Goal: Transaction & Acquisition: Purchase product/service

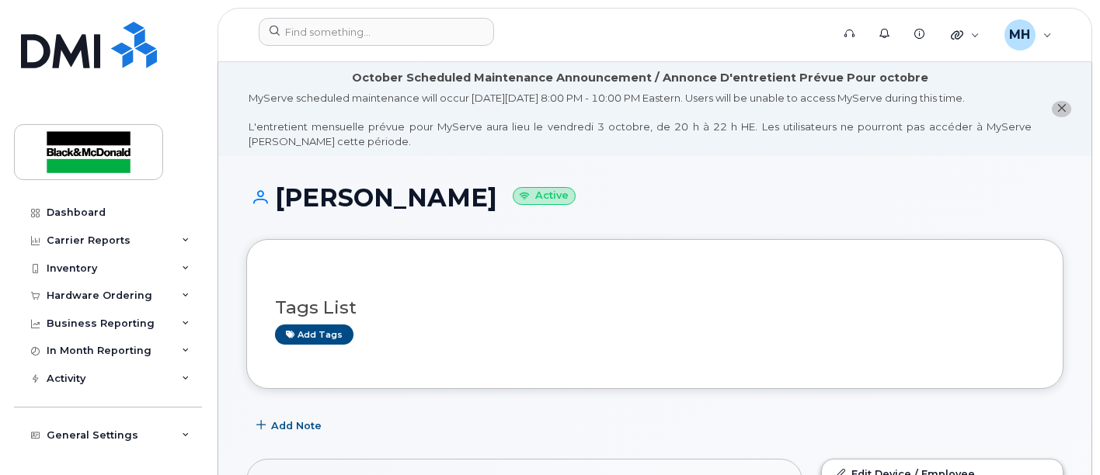
scroll to position [345, 0]
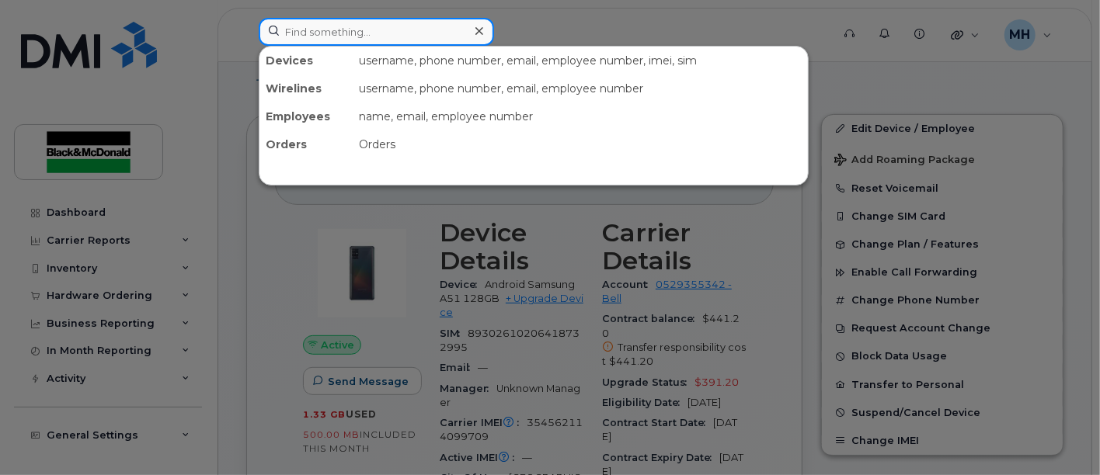
drag, startPoint x: 350, startPoint y: 32, endPoint x: 25, endPoint y: 213, distance: 372.5
click at [350, 32] on input at bounding box center [376, 32] width 235 height 28
drag, startPoint x: 319, startPoint y: 25, endPoint x: 343, endPoint y: 13, distance: 26.1
click at [324, 21] on input at bounding box center [376, 32] width 235 height 28
paste input "343-574-2563"
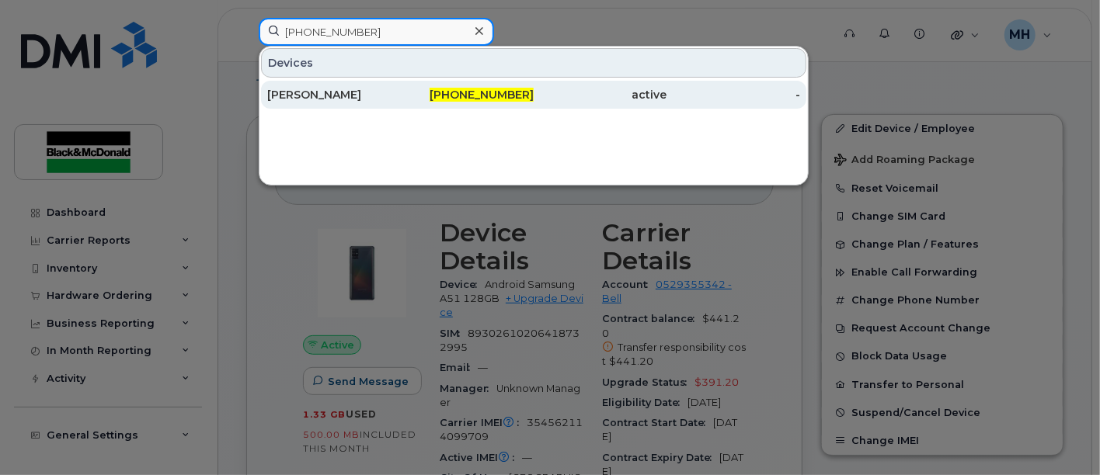
type input "343-574-2563"
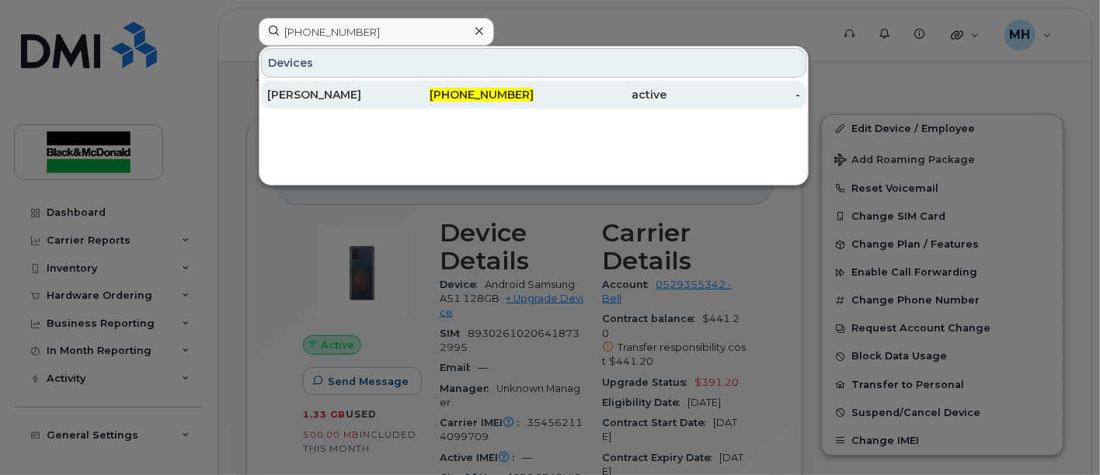
click at [311, 90] on div "[PERSON_NAME]" at bounding box center [334, 95] width 134 height 16
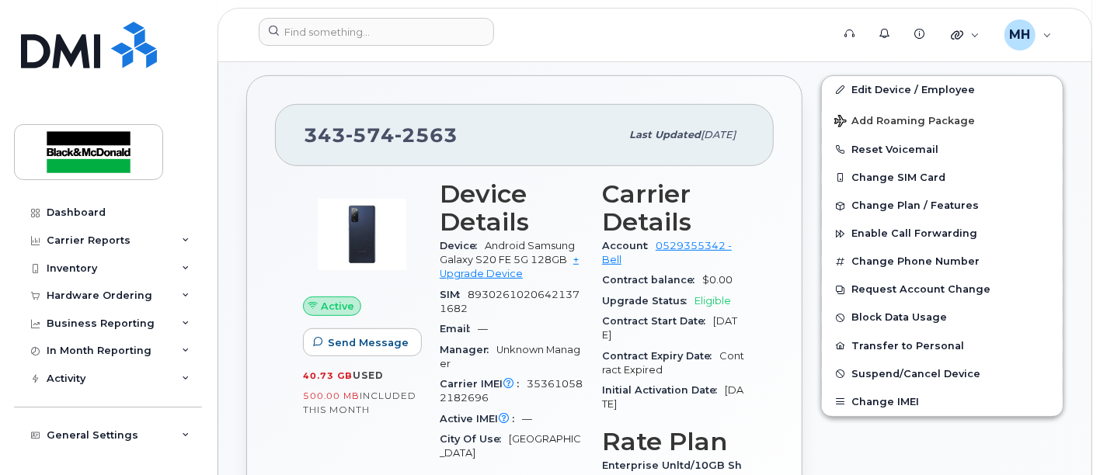
scroll to position [299, 0]
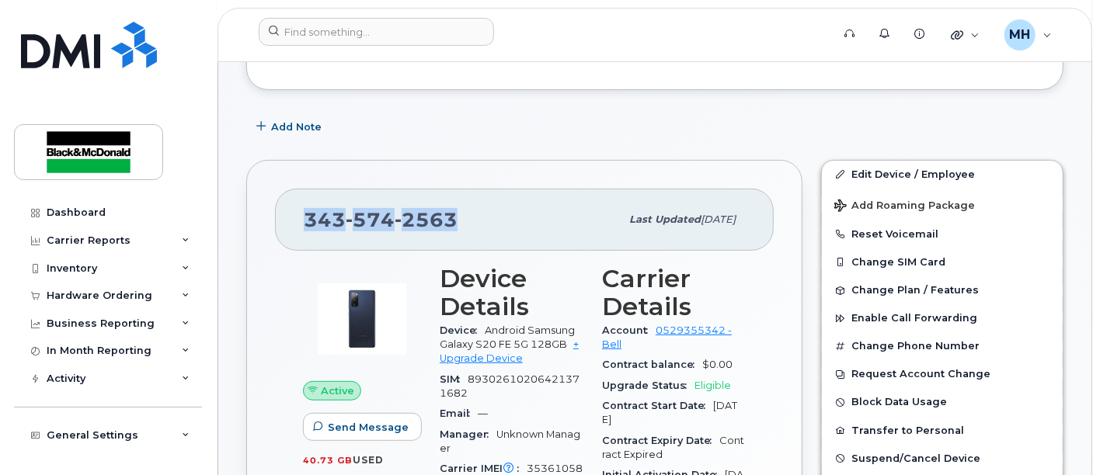
drag, startPoint x: 470, startPoint y: 217, endPoint x: 295, endPoint y: 231, distance: 175.4
click at [295, 231] on div "343 574 2563 Last updated Jan 28, 2025" at bounding box center [524, 220] width 499 height 62
copy span "343 574 2563"
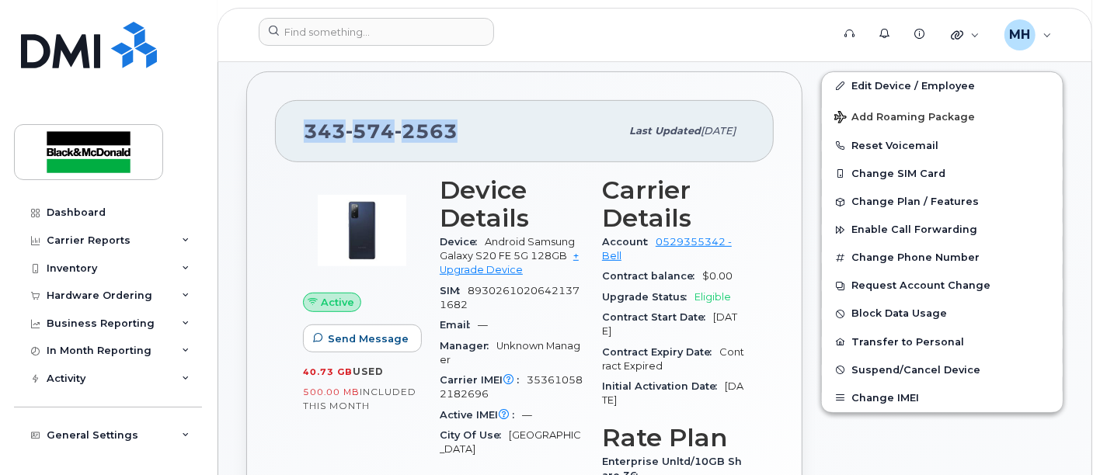
scroll to position [472, 0]
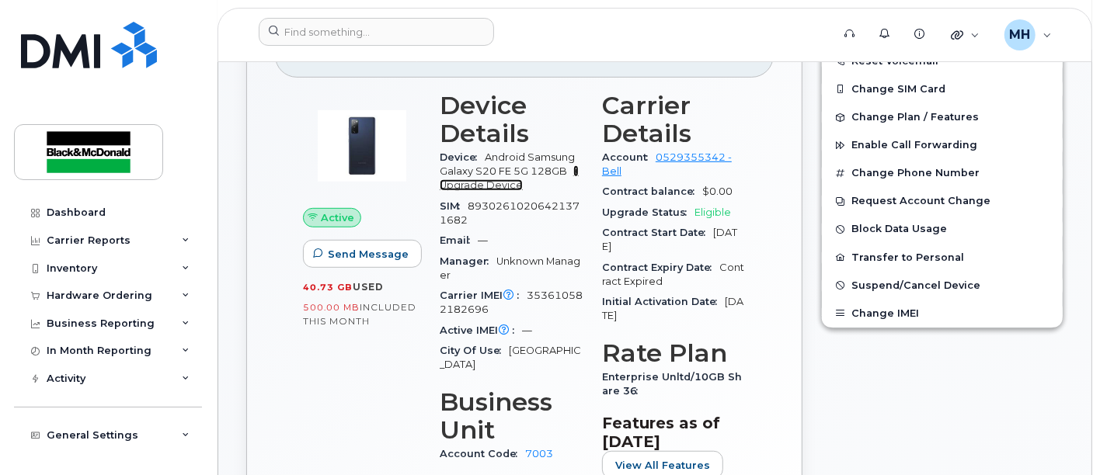
click at [576, 169] on link "+ Upgrade Device" at bounding box center [509, 178] width 139 height 26
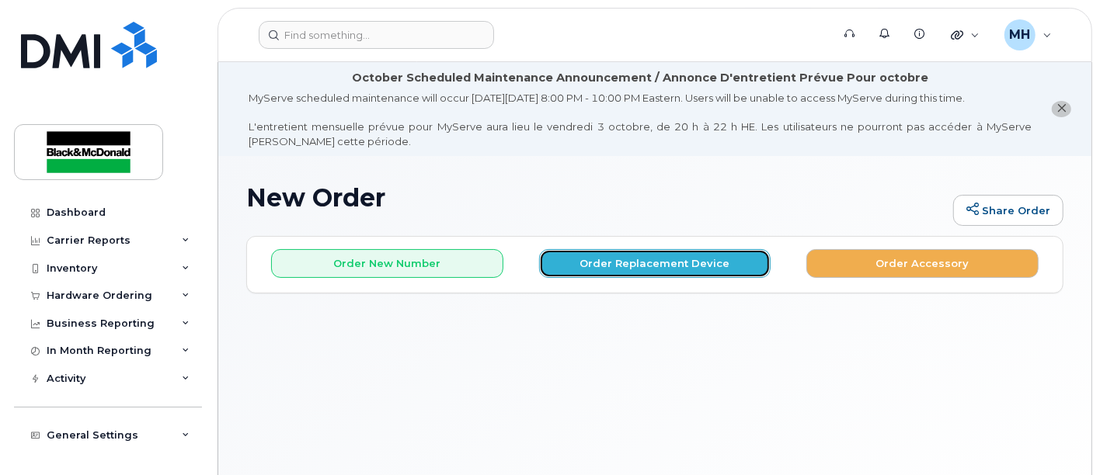
click at [641, 265] on button "Order Replacement Device" at bounding box center [655, 263] width 232 height 29
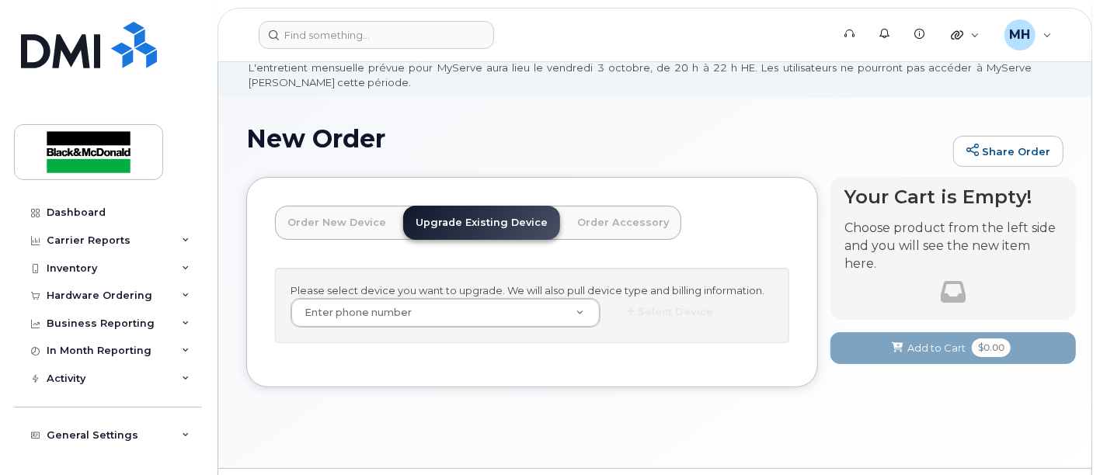
scroll to position [86, 0]
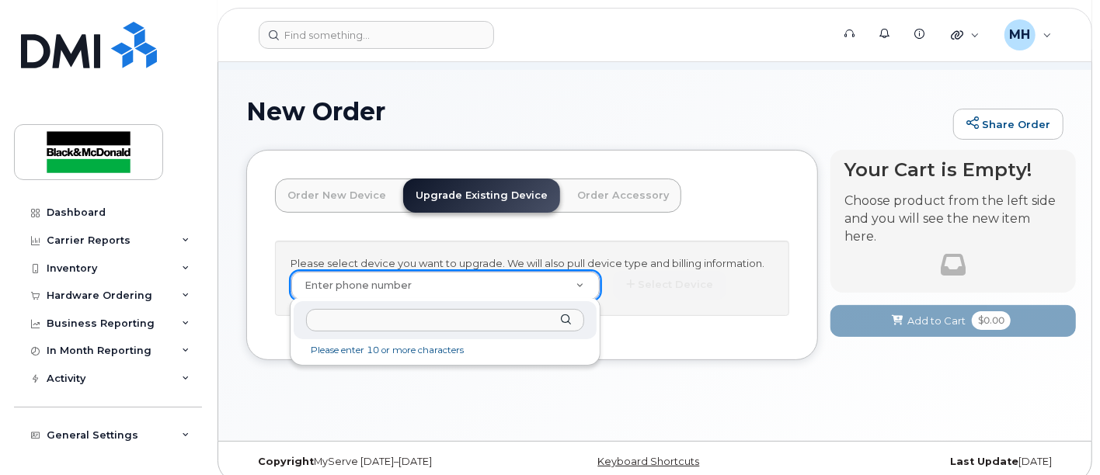
click at [385, 320] on input "text" at bounding box center [445, 320] width 278 height 23
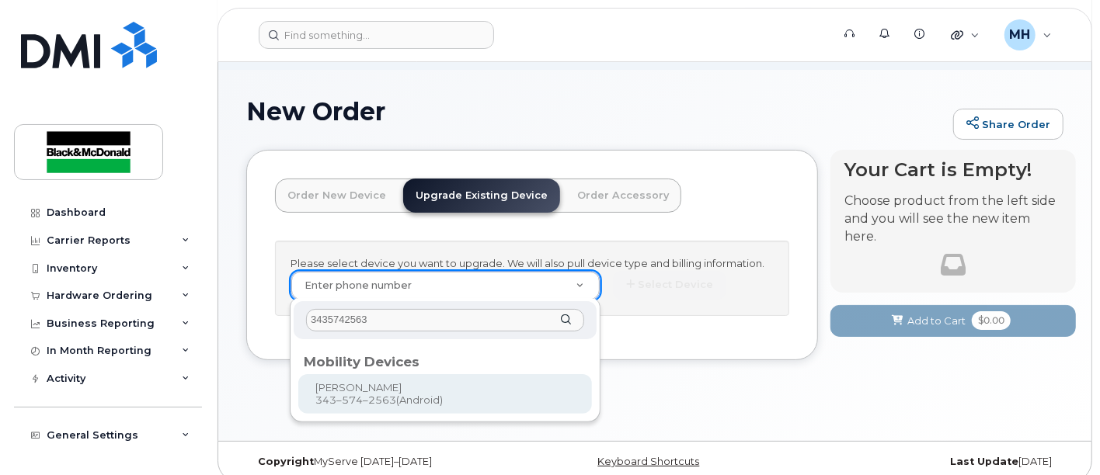
type input "3435742563"
type input "683679"
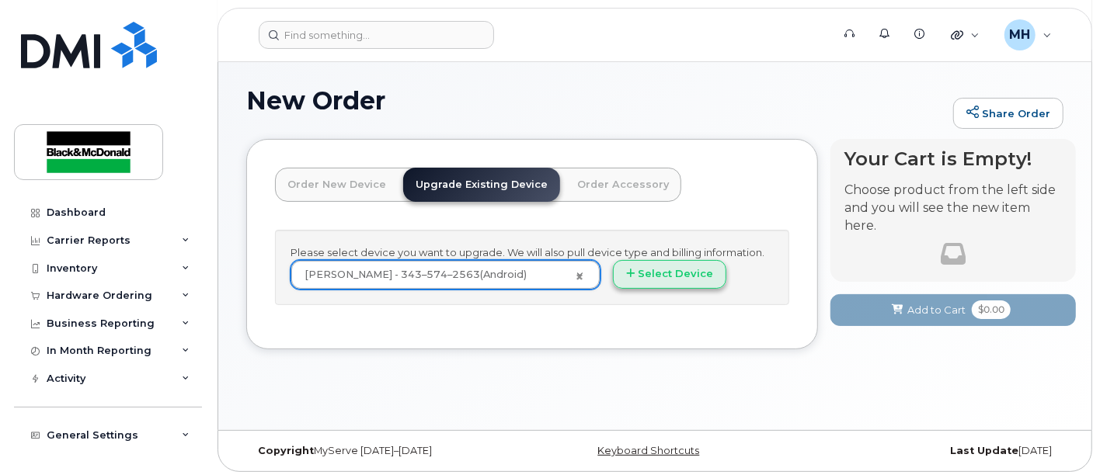
scroll to position [101, 0]
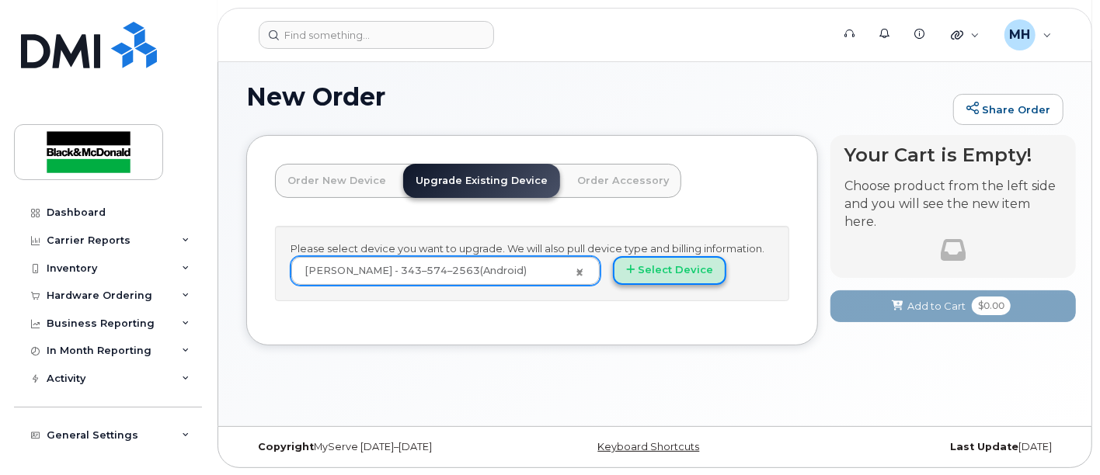
click at [660, 266] on button "Select Device" at bounding box center [669, 270] width 113 height 29
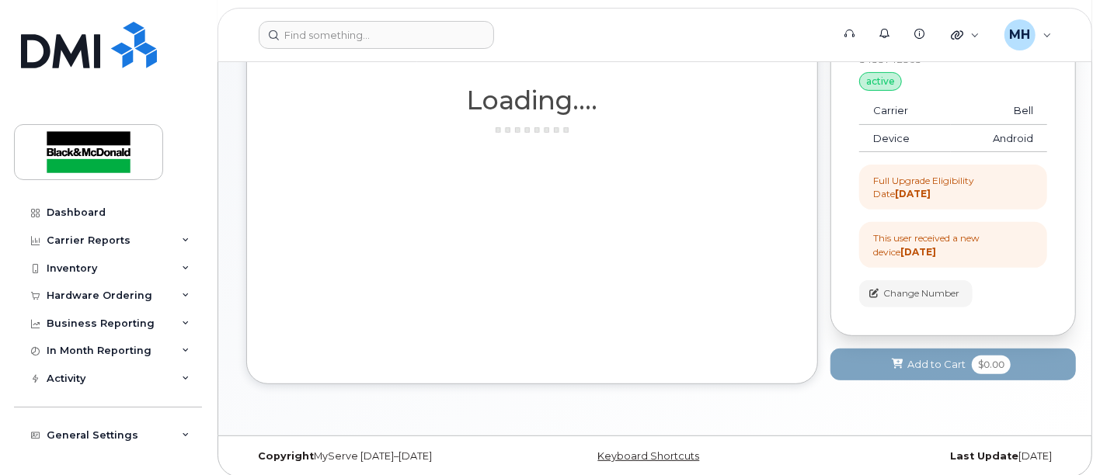
scroll to position [262, 0]
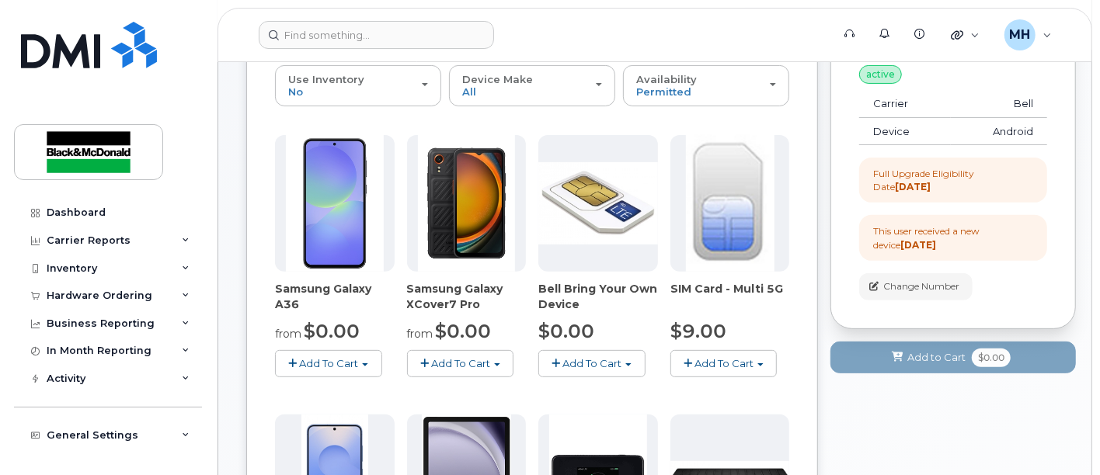
click at [326, 360] on span "Add To Cart" at bounding box center [328, 363] width 59 height 12
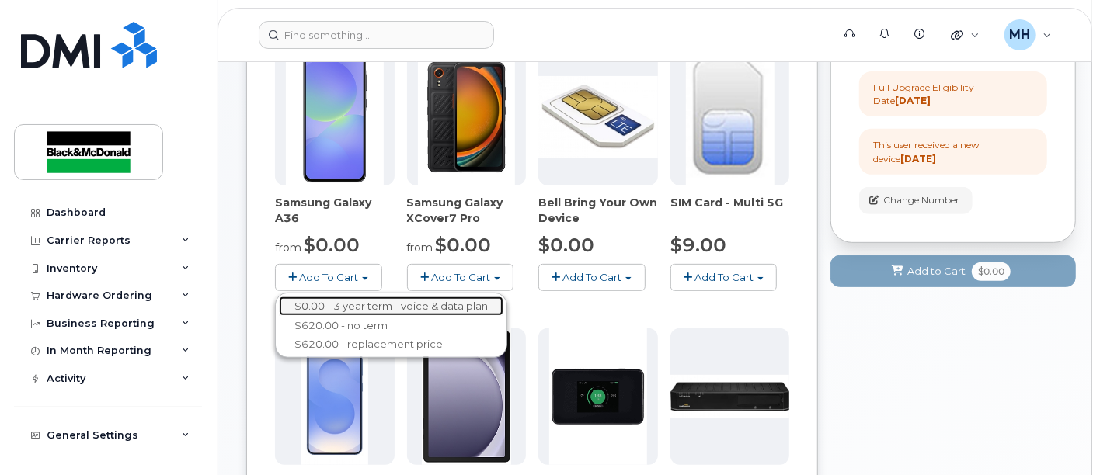
click at [366, 307] on link "$0.00 - 3 year term - voice & data plan" at bounding box center [391, 306] width 225 height 19
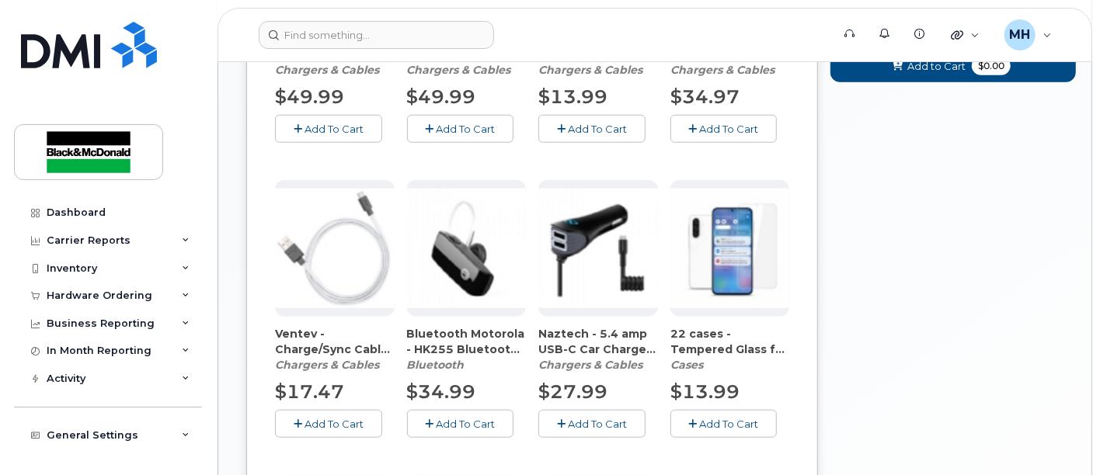
scroll to position [910, 0]
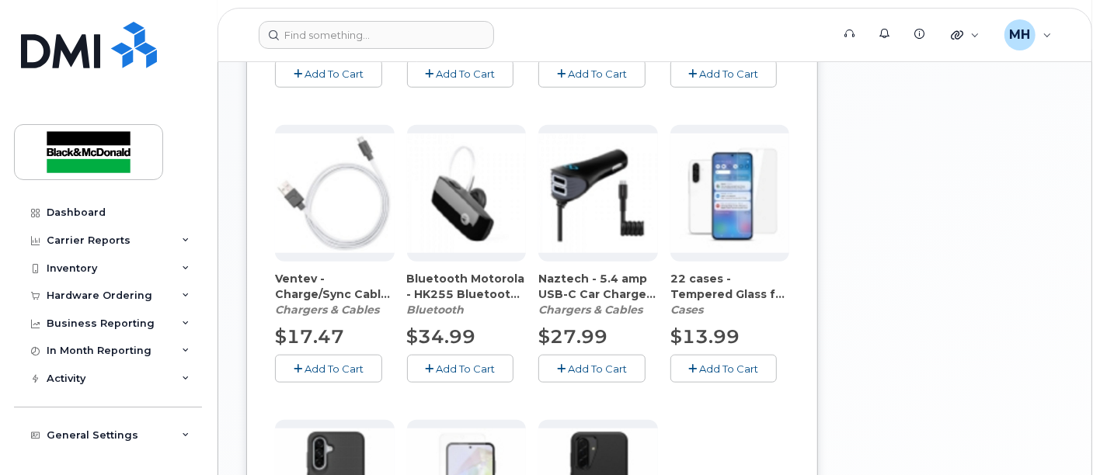
click at [734, 363] on span "Add To Cart" at bounding box center [729, 369] width 59 height 12
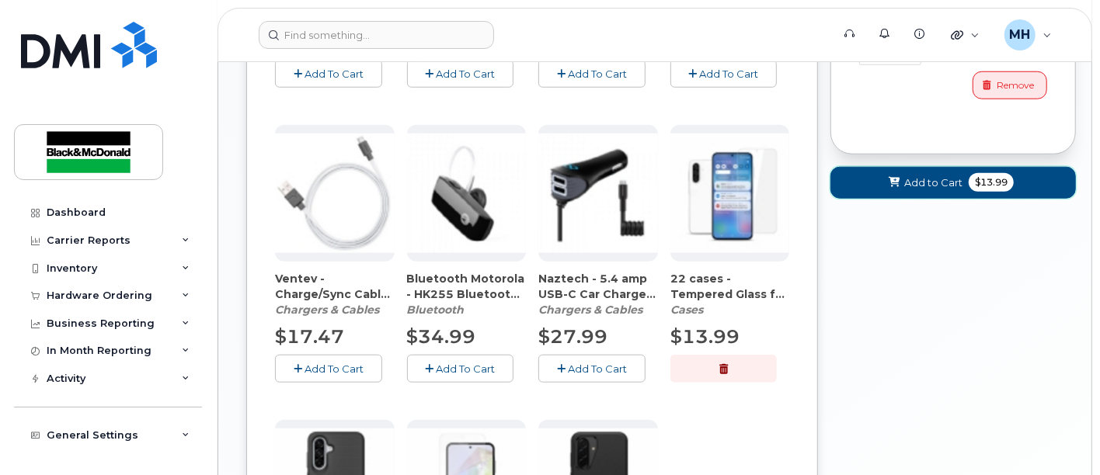
click at [936, 183] on span "Add to Cart" at bounding box center [933, 183] width 58 height 15
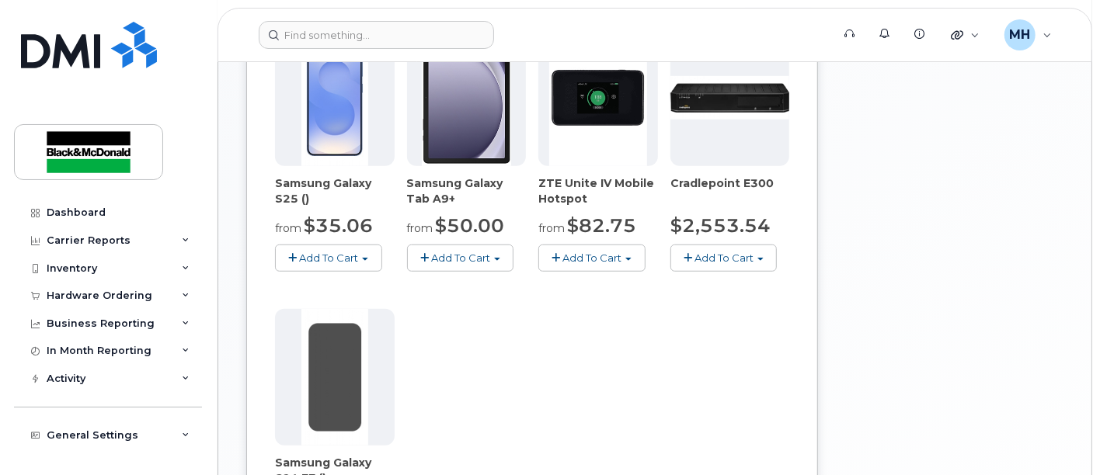
scroll to position [517, 0]
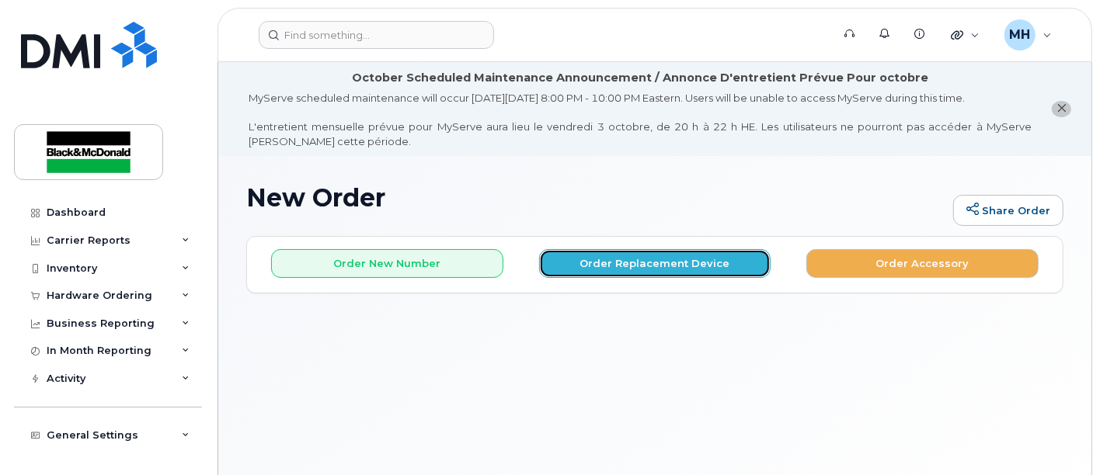
click at [655, 266] on button "Order Replacement Device" at bounding box center [655, 263] width 232 height 29
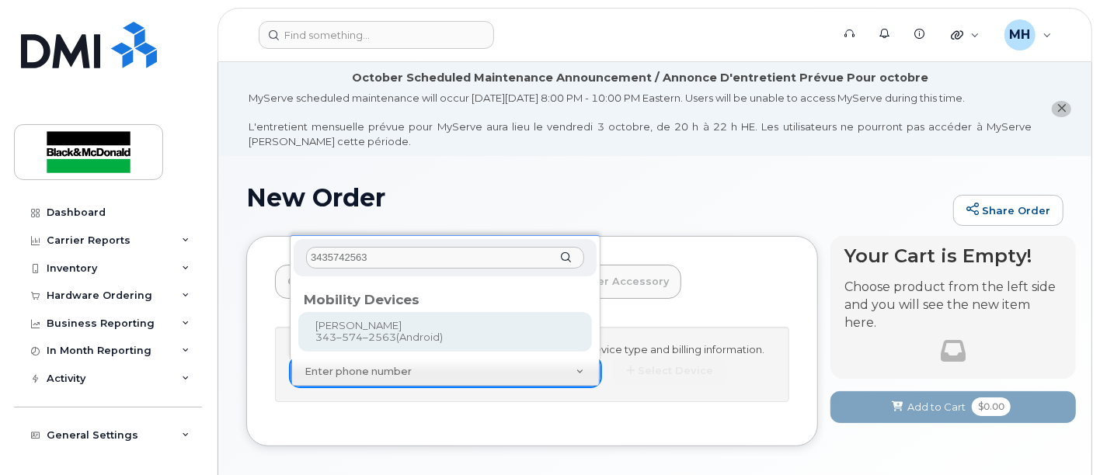
type input "3435742563"
type input "683679"
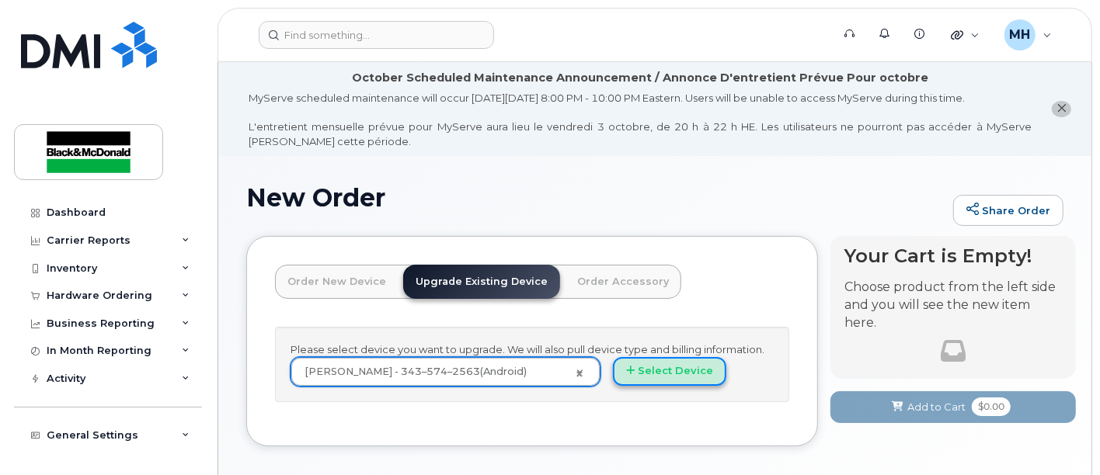
click at [677, 367] on button "Select Device" at bounding box center [669, 371] width 113 height 29
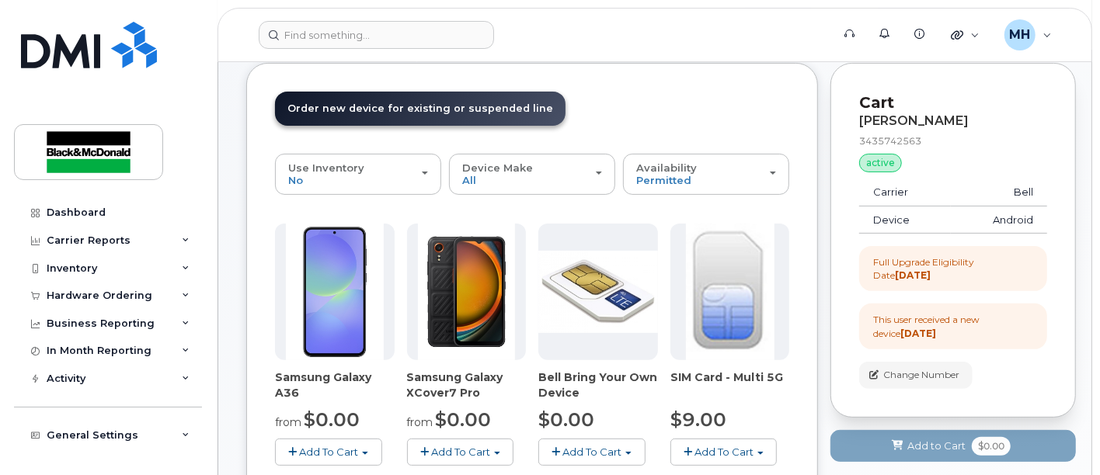
scroll to position [172, 0]
click at [477, 329] on img at bounding box center [467, 293] width 98 height 137
click at [477, 453] on span "Add To Cart" at bounding box center [460, 453] width 59 height 12
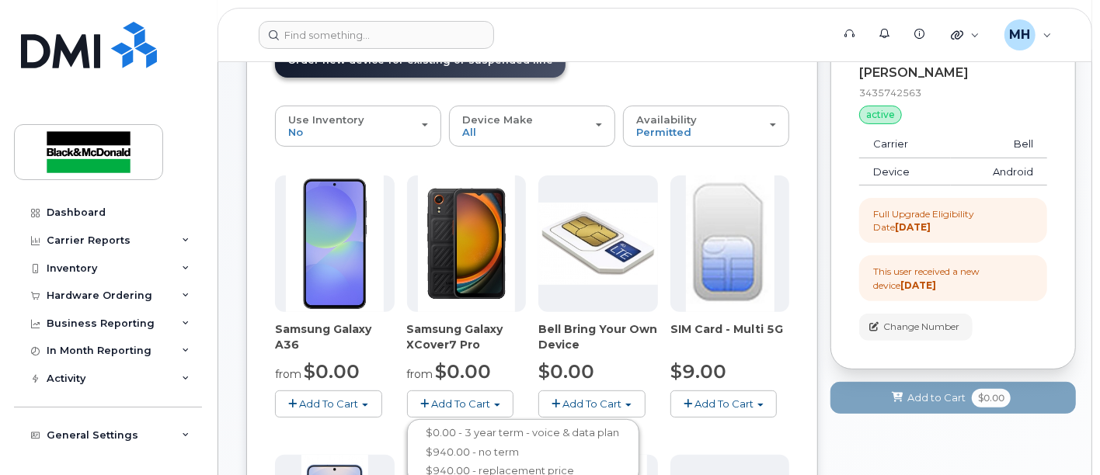
scroll to position [259, 0]
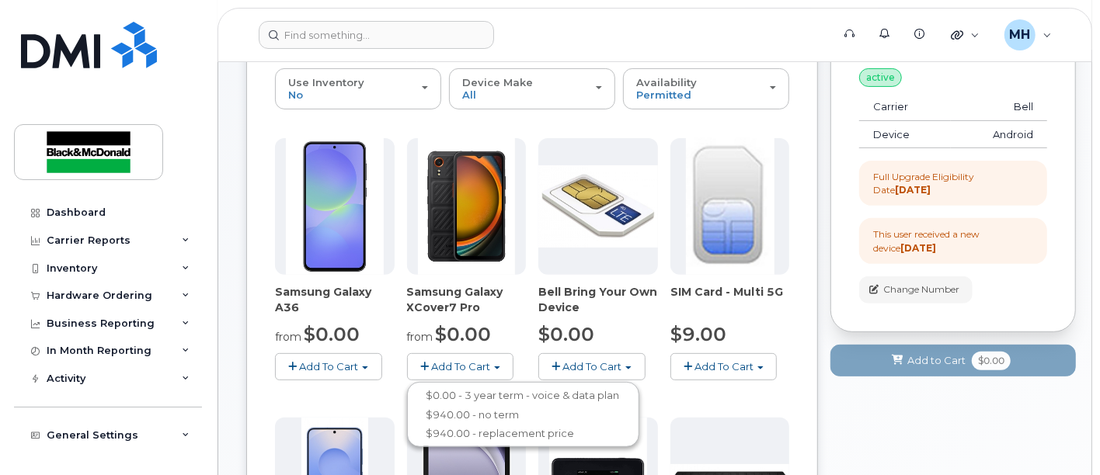
click at [349, 363] on span "Add To Cart" at bounding box center [328, 366] width 59 height 12
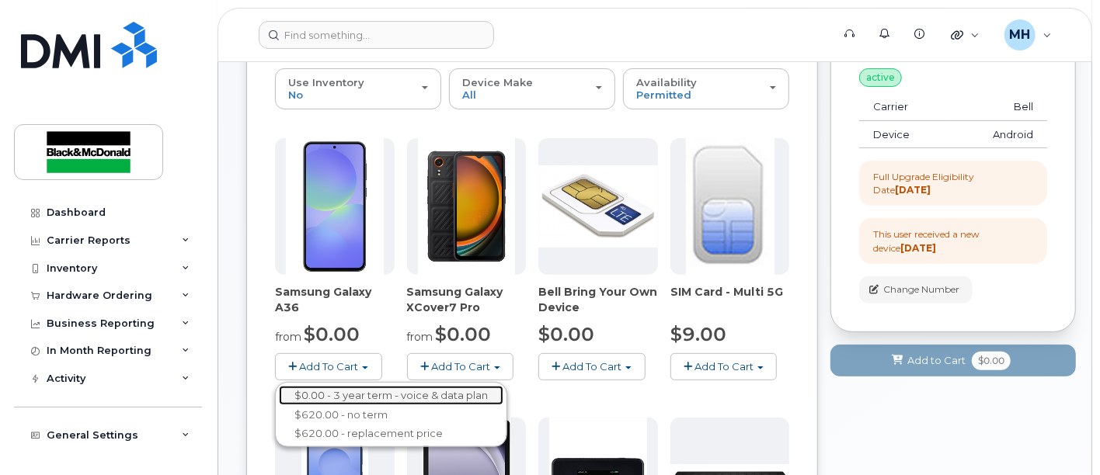
click at [346, 394] on link "$0.00 - 3 year term - voice & data plan" at bounding box center [391, 395] width 225 height 19
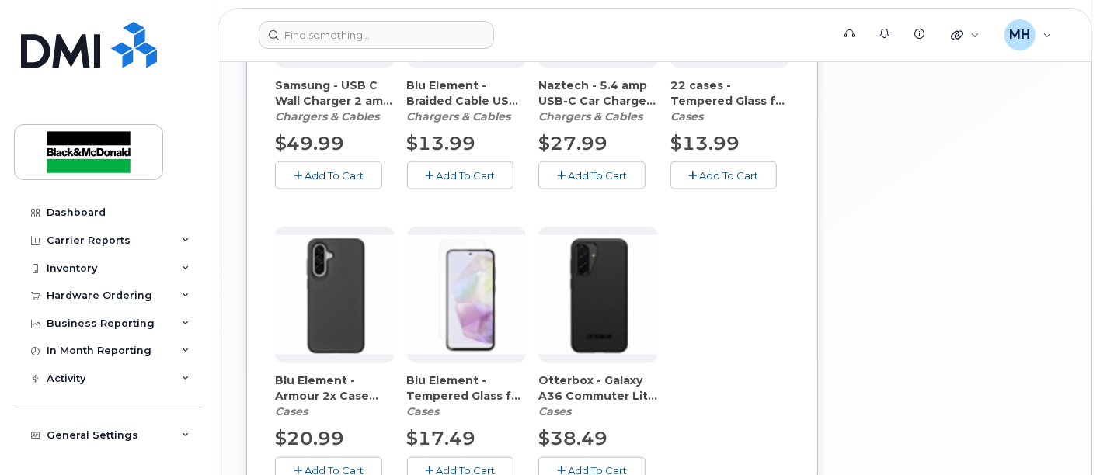
scroll to position [1208, 0]
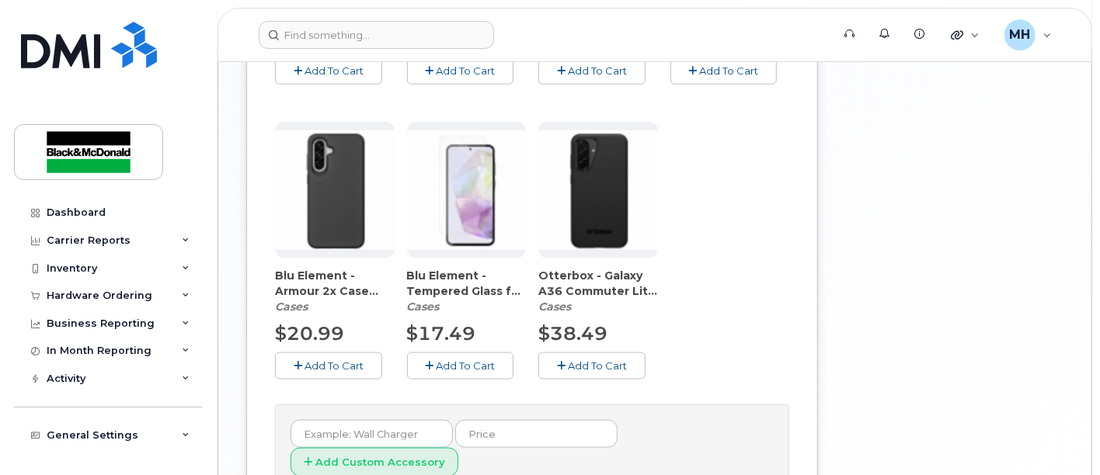
click at [339, 364] on span "Add To Cart" at bounding box center [334, 366] width 59 height 12
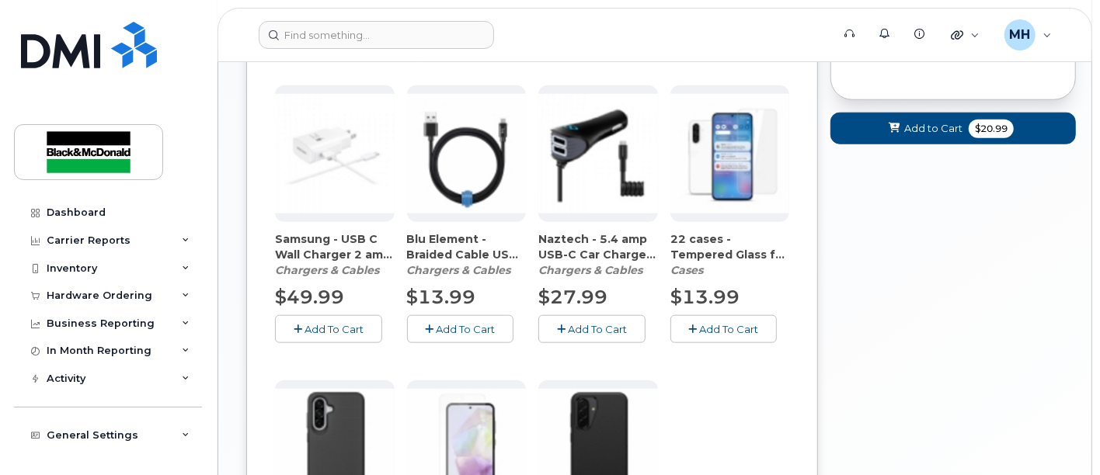
click at [715, 327] on span "Add To Cart" at bounding box center [729, 329] width 59 height 12
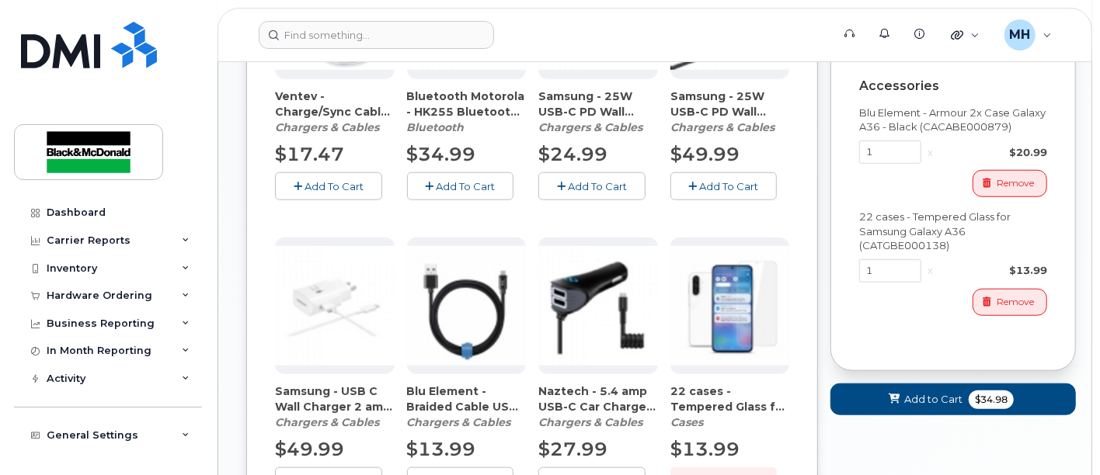
scroll to position [863, 0]
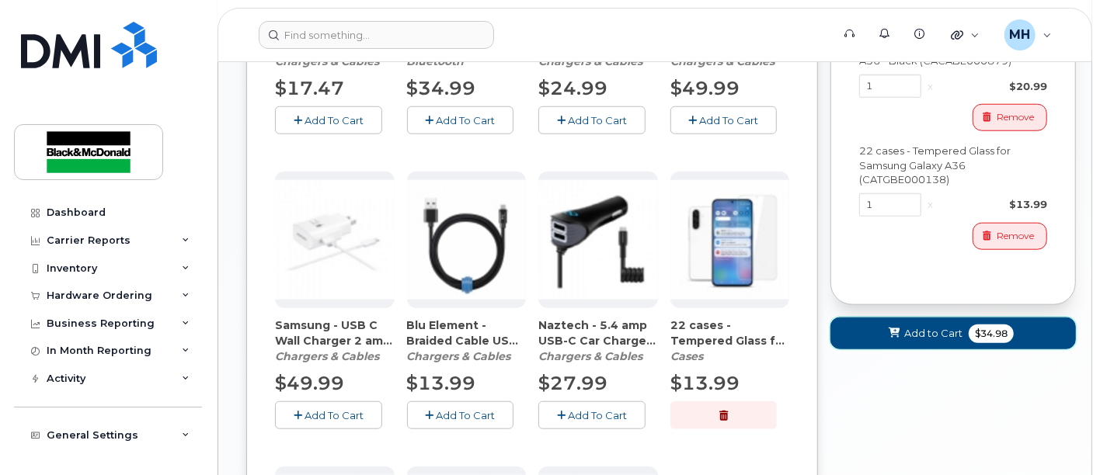
click at [931, 341] on span "Add to Cart" at bounding box center [933, 333] width 58 height 15
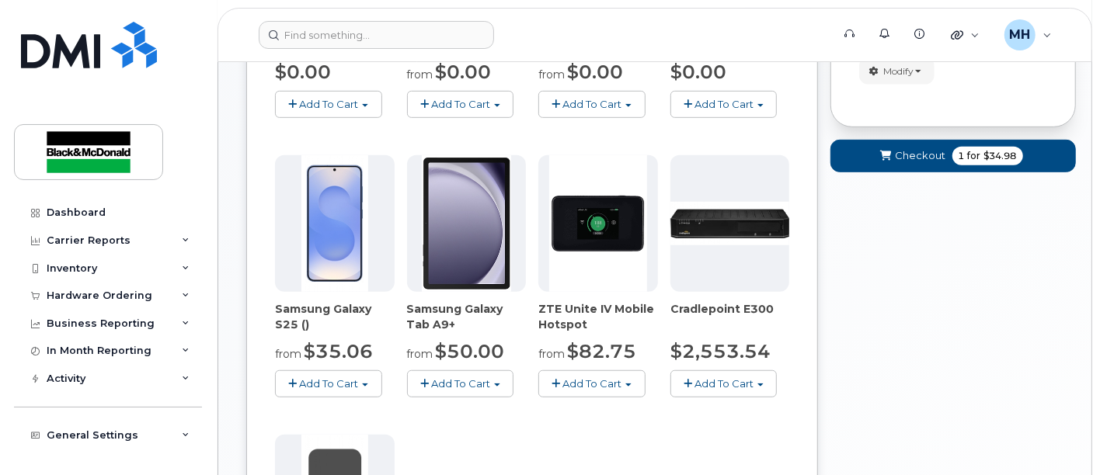
scroll to position [406, 0]
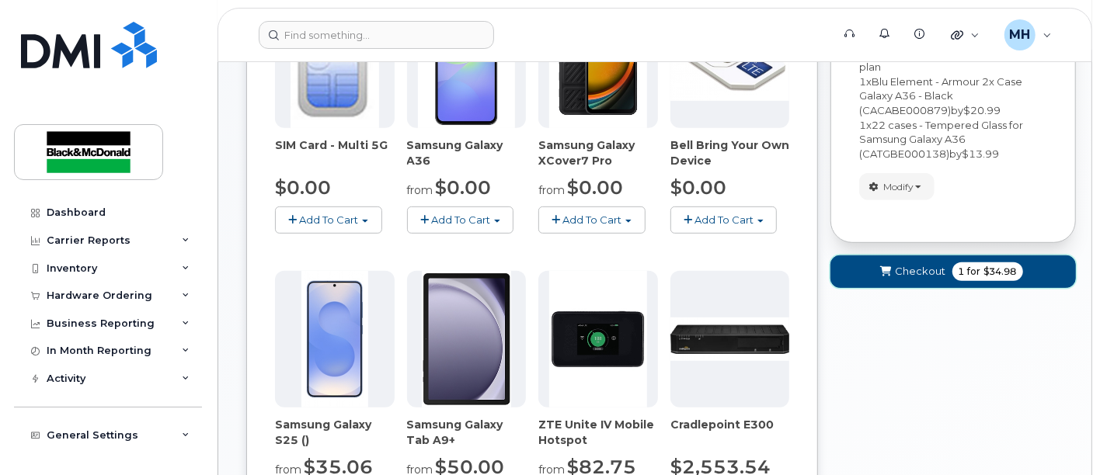
click at [928, 267] on span "Checkout" at bounding box center [921, 271] width 50 height 15
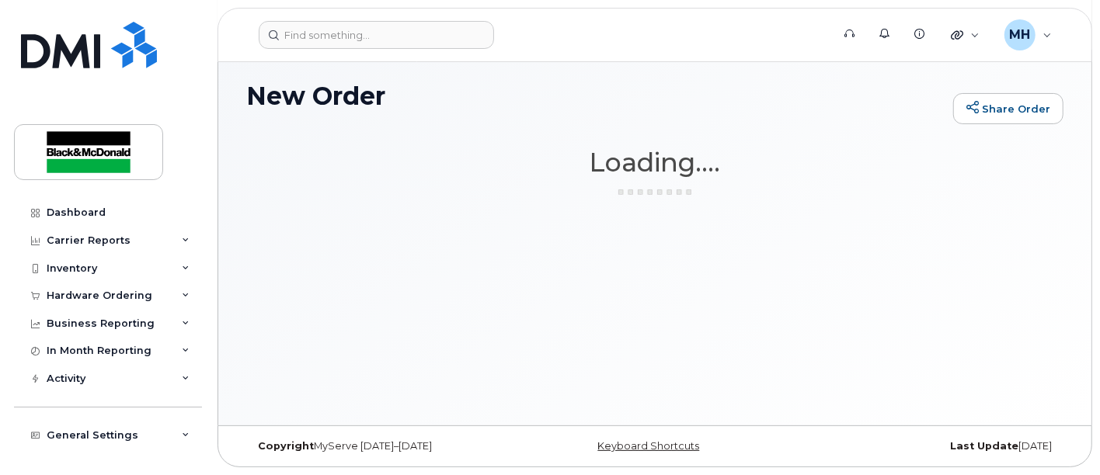
scroll to position [101, 0]
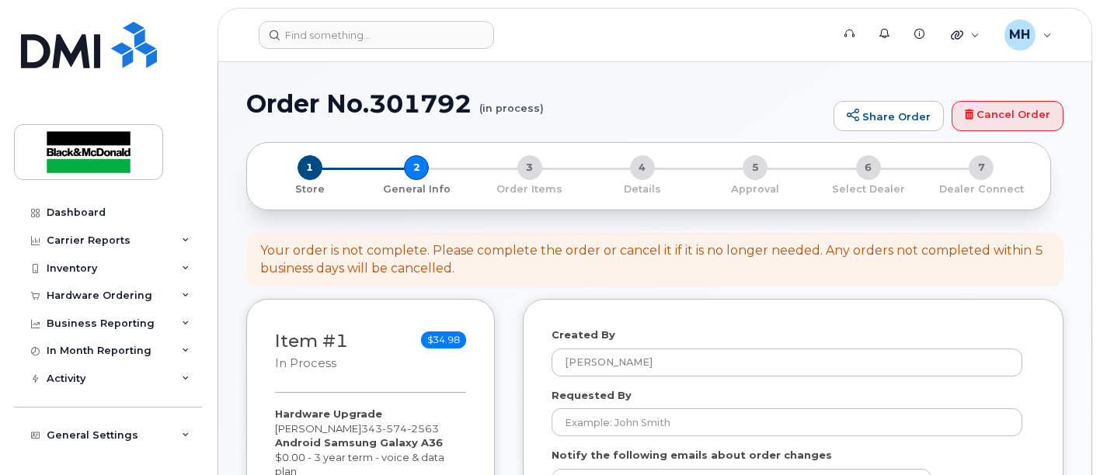
select select
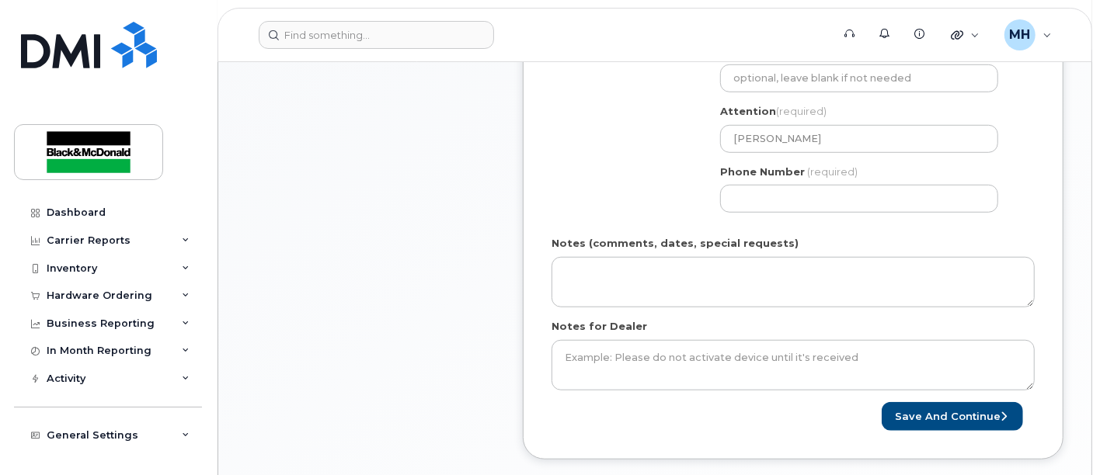
scroll to position [690, 0]
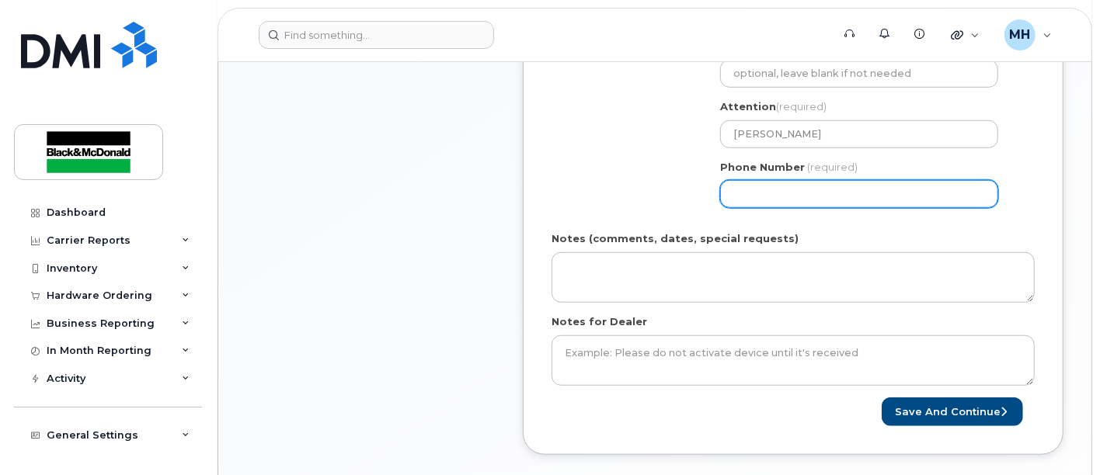
click at [838, 189] on input "Phone Number" at bounding box center [859, 194] width 278 height 28
type input "6139037762"
select select
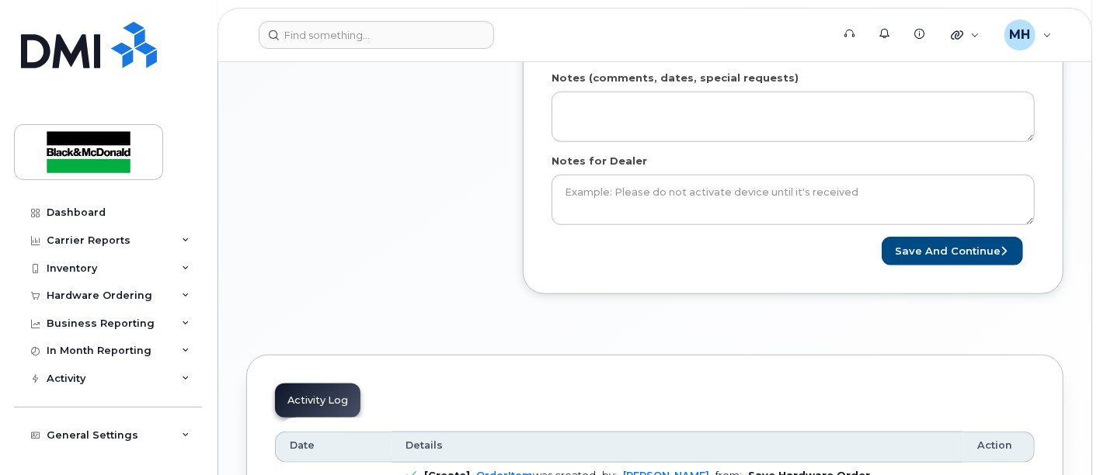
scroll to position [949, 0]
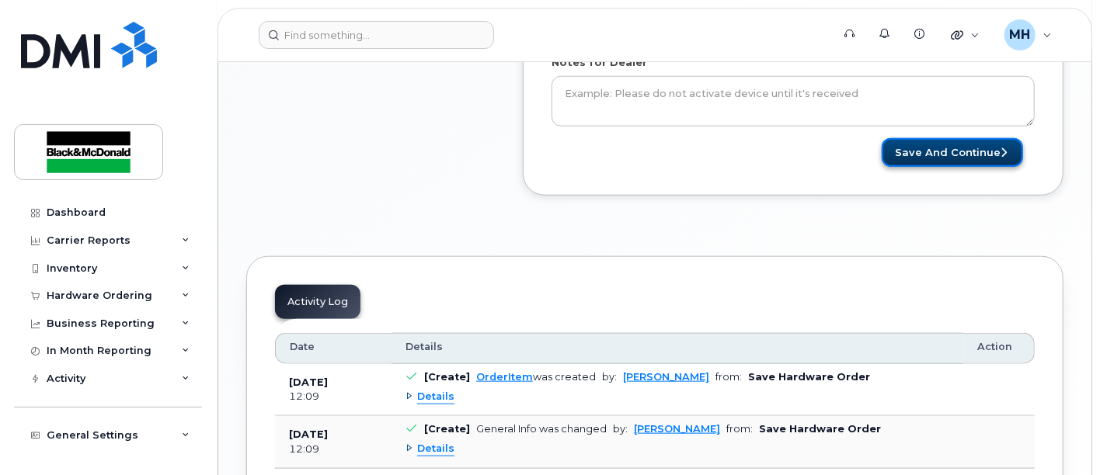
click at [967, 158] on button "Save and Continue" at bounding box center [952, 152] width 141 height 29
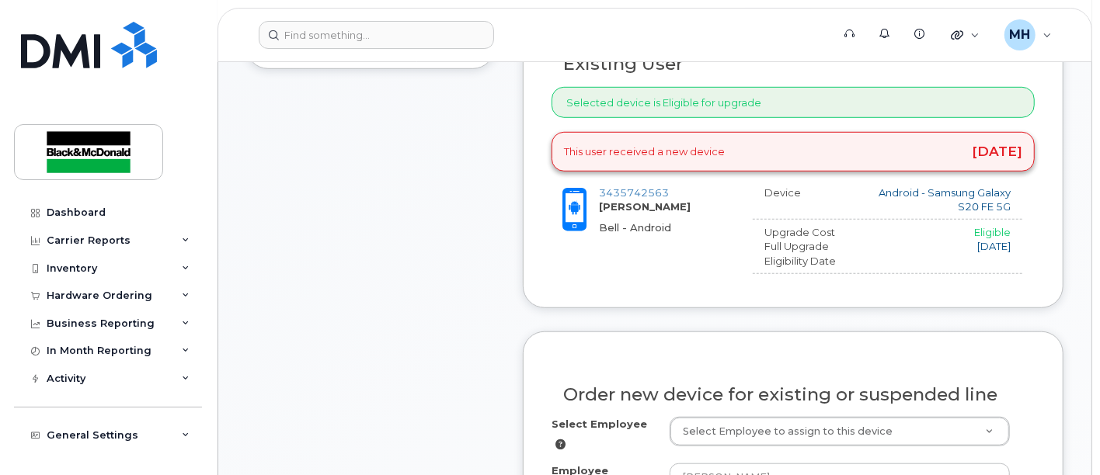
scroll to position [863, 0]
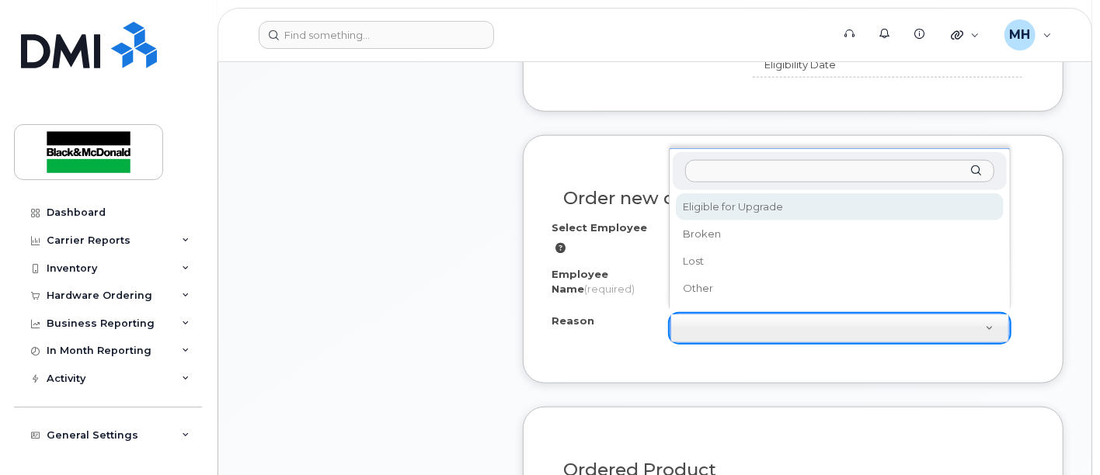
select select "eligible_for_upgrade"
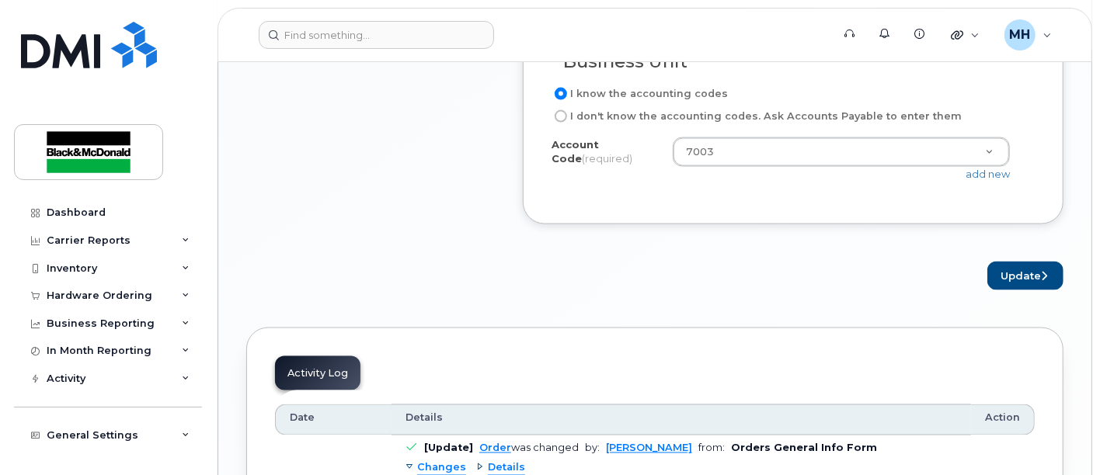
scroll to position [1640, 0]
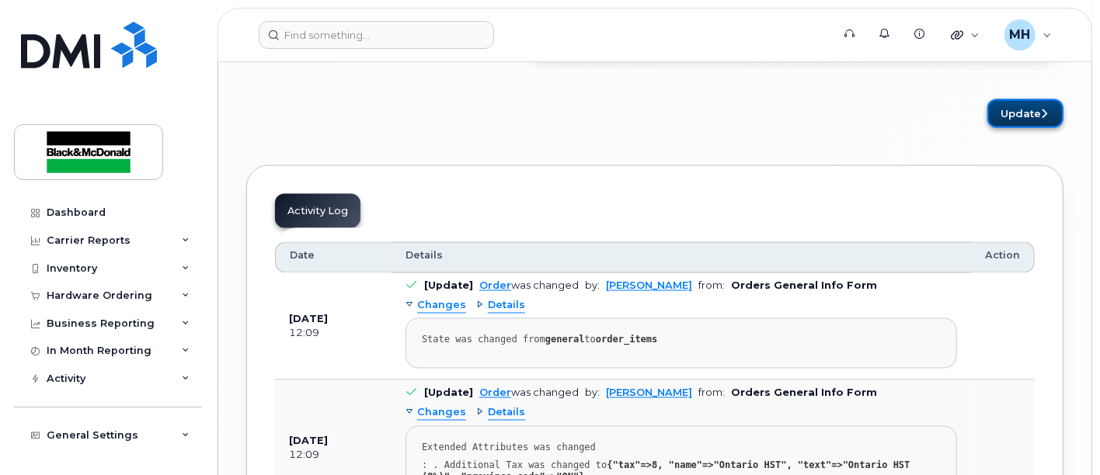
click at [1041, 109] on icon "submit" at bounding box center [1044, 114] width 6 height 10
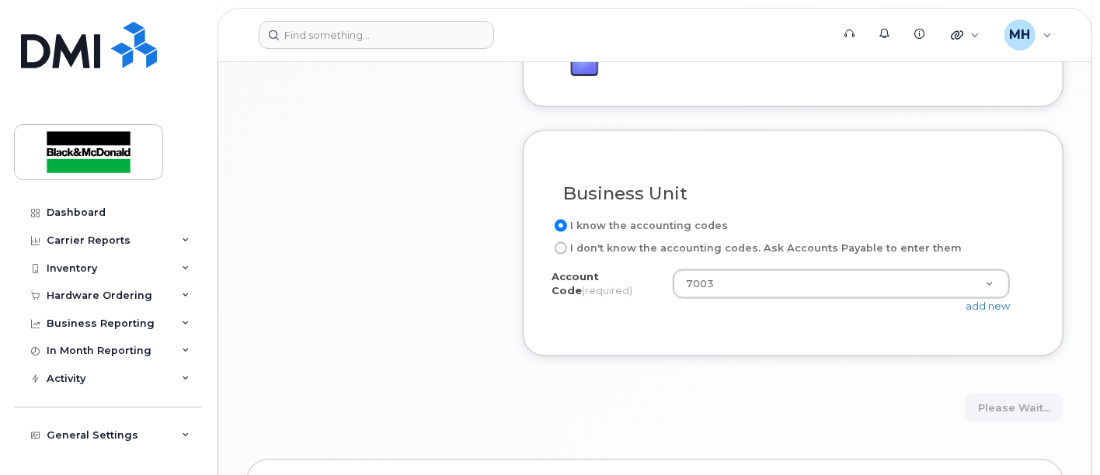
scroll to position [1196, 0]
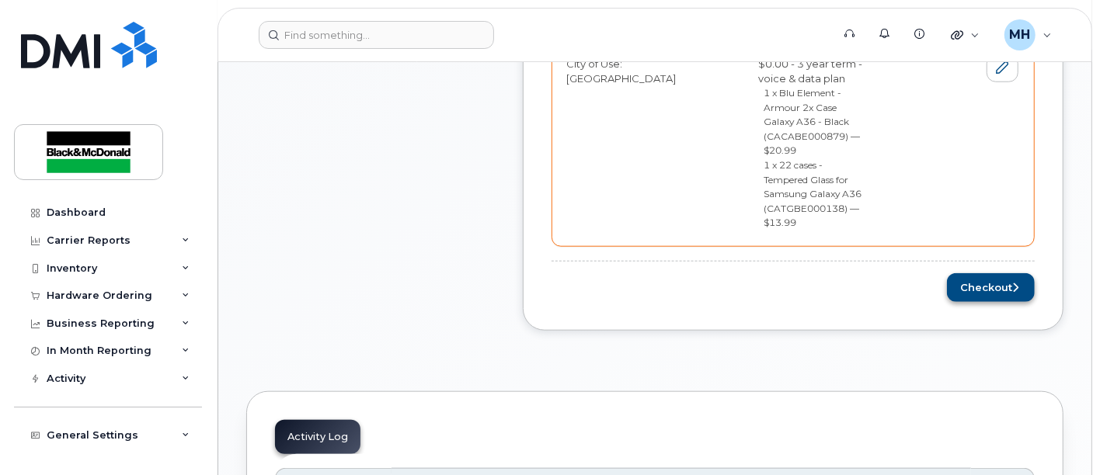
scroll to position [863, 0]
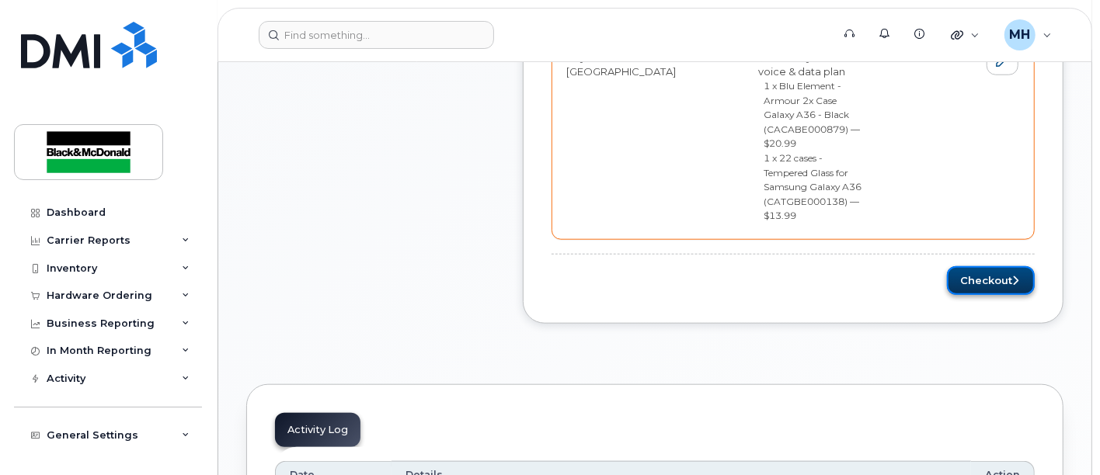
click at [986, 266] on button "Checkout" at bounding box center [991, 280] width 88 height 29
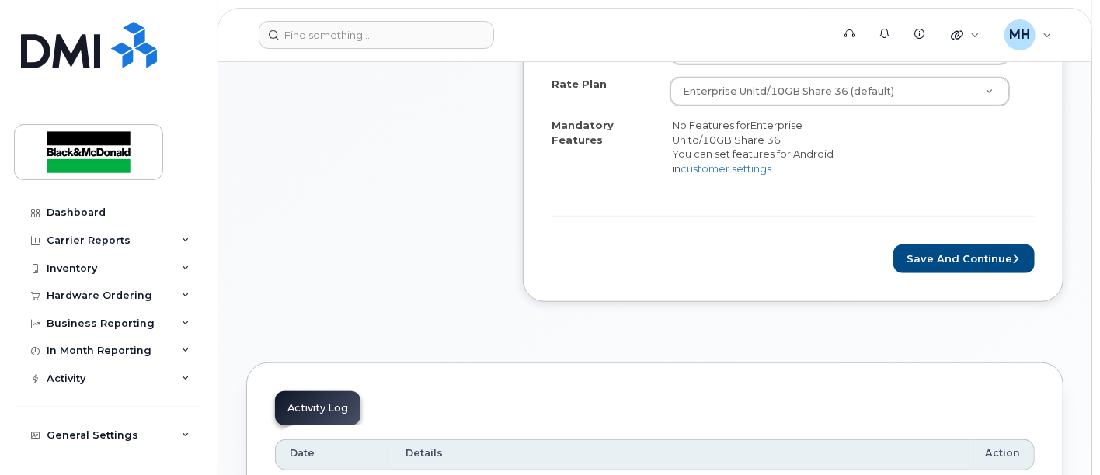
scroll to position [777, 0]
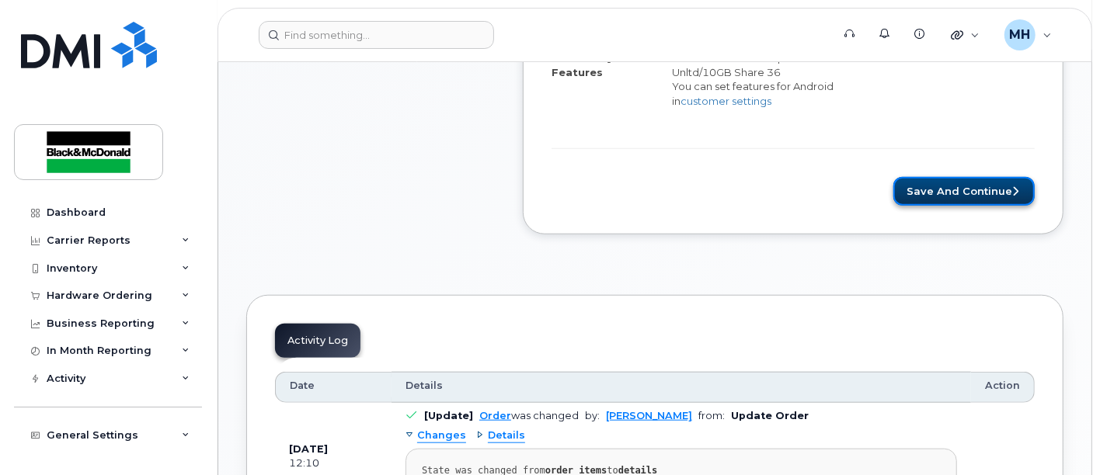
click at [963, 190] on button "Save and Continue" at bounding box center [963, 191] width 141 height 29
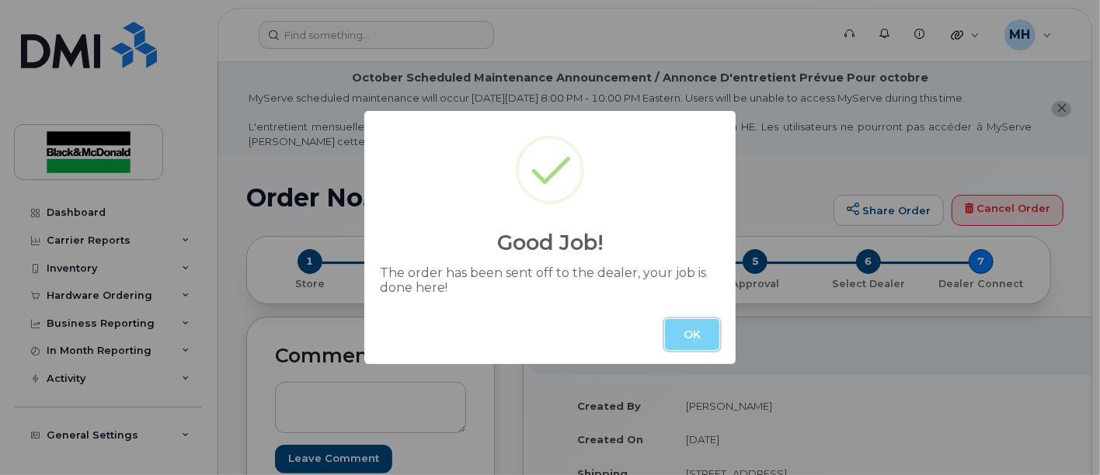
click at [688, 333] on button "OK" at bounding box center [692, 334] width 54 height 31
